Goal: Task Accomplishment & Management: Use online tool/utility

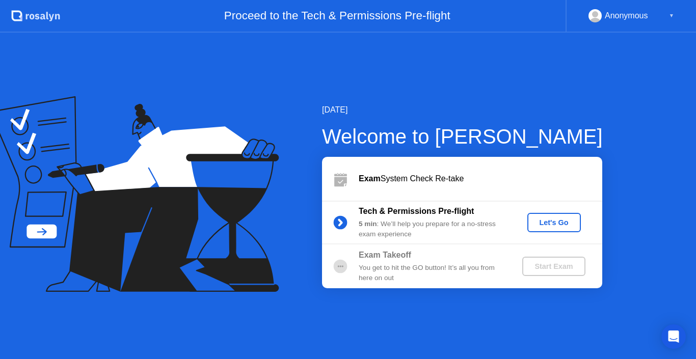
click at [558, 226] on div "Let's Go" at bounding box center [553, 223] width 45 height 8
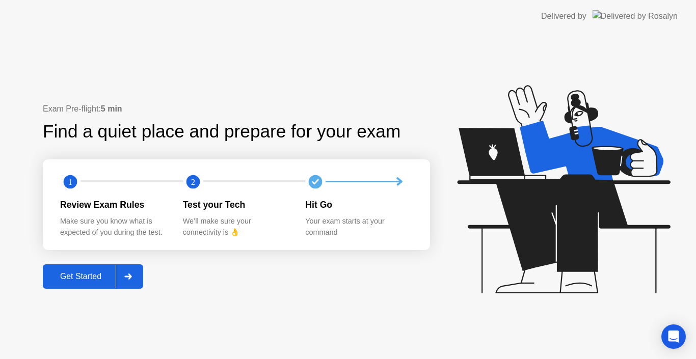
click at [79, 264] on div "Exam Pre-flight: 5 min Find a quiet place and prepare for your exam 1 2 Review …" at bounding box center [236, 196] width 387 height 186
click at [79, 268] on button "Get Started" at bounding box center [93, 276] width 100 height 24
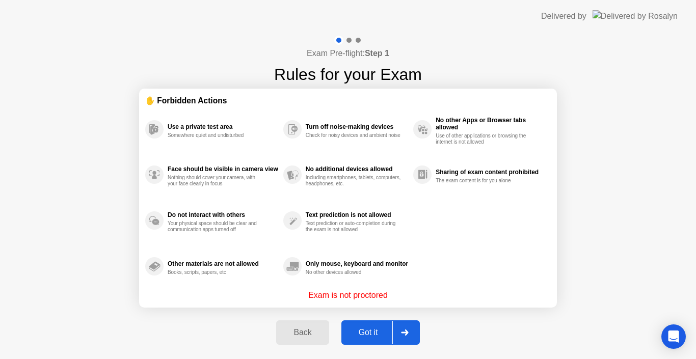
click at [360, 333] on div "Got it" at bounding box center [368, 332] width 48 height 9
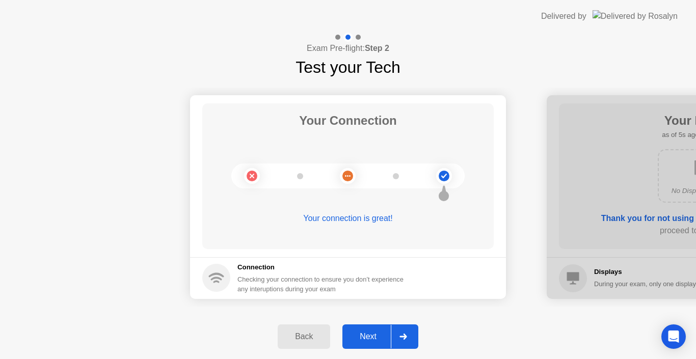
click at [379, 338] on div "Next" at bounding box center [367, 336] width 45 height 9
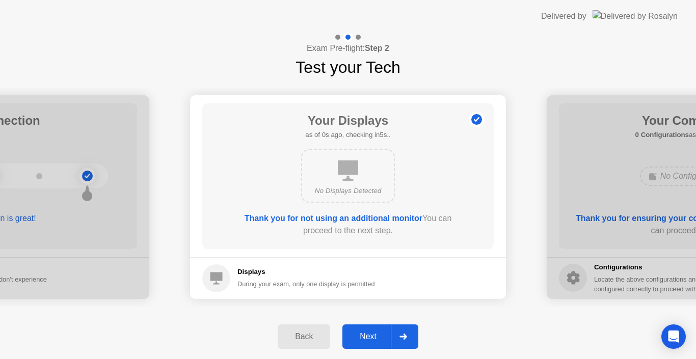
click at [379, 338] on div "Next" at bounding box center [367, 336] width 45 height 9
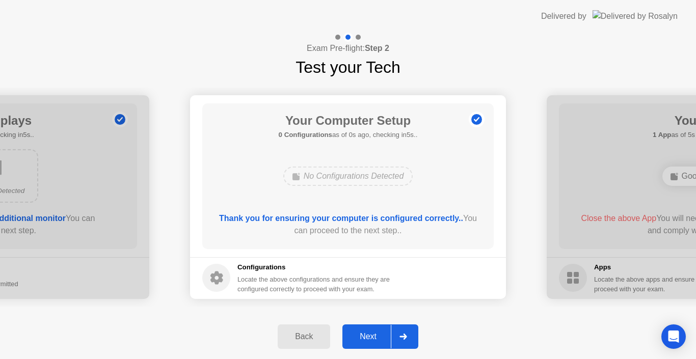
click at [379, 338] on div "Next" at bounding box center [367, 336] width 45 height 9
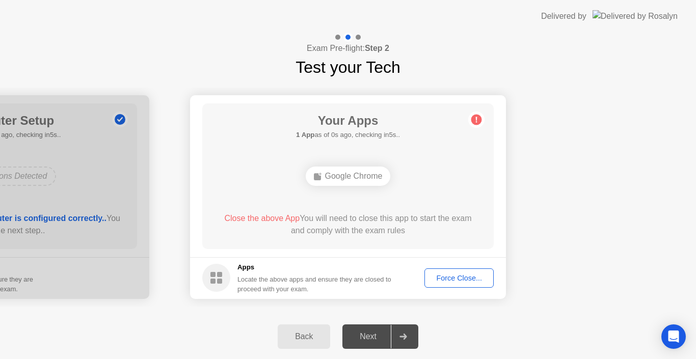
click at [379, 338] on div "Next" at bounding box center [367, 336] width 45 height 9
click at [465, 282] on div "Force Close..." at bounding box center [459, 278] width 62 height 8
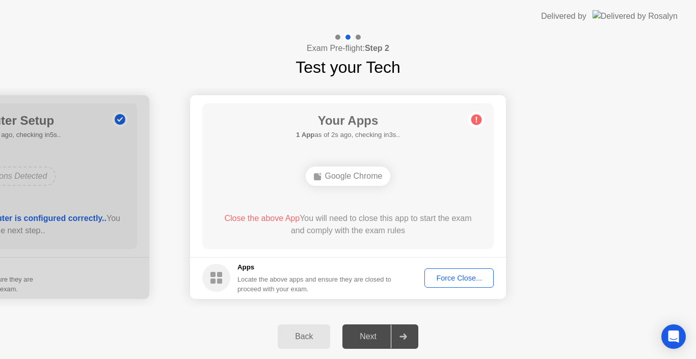
click at [466, 282] on div "Force Close..." at bounding box center [459, 278] width 62 height 8
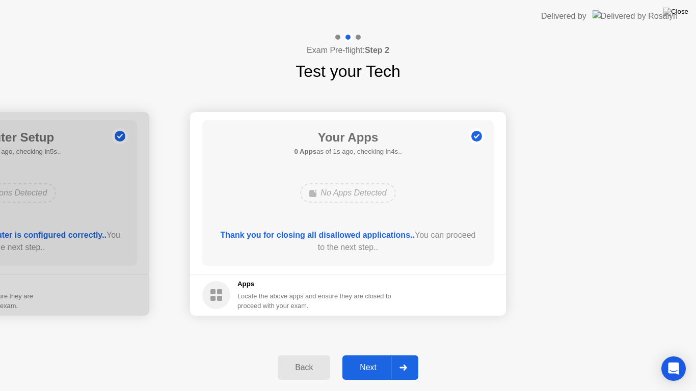
click at [381, 359] on div "Next" at bounding box center [367, 367] width 45 height 9
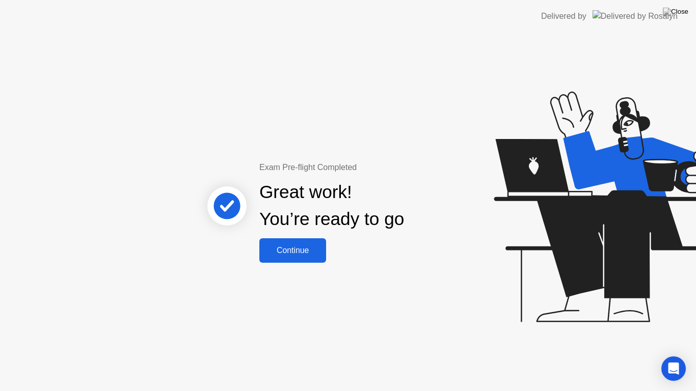
click at [291, 246] on div "Continue" at bounding box center [292, 250] width 61 height 9
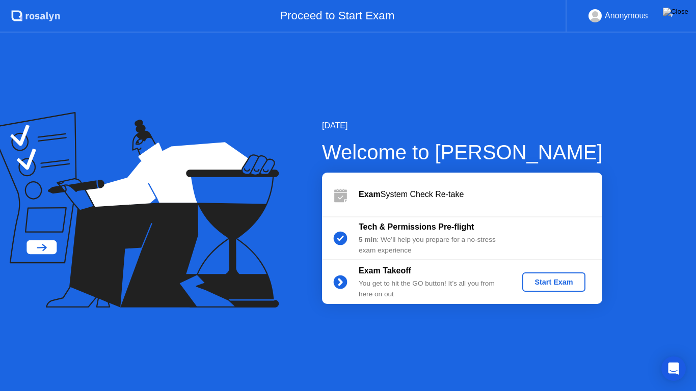
click at [542, 286] on div "Start Exam" at bounding box center [553, 282] width 55 height 8
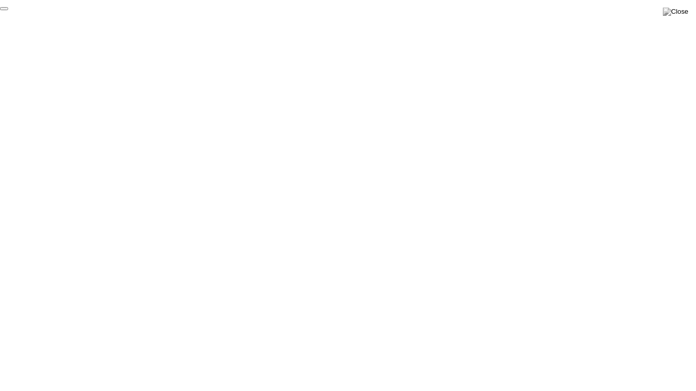
click div "End Proctoring Session"
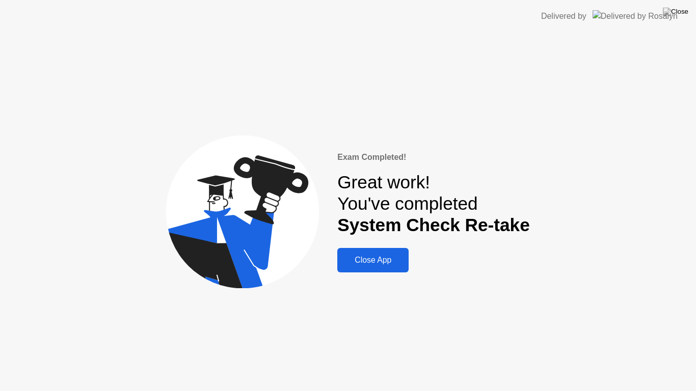
click at [369, 267] on button "Close App" at bounding box center [372, 260] width 71 height 24
